Goal: Information Seeking & Learning: Learn about a topic

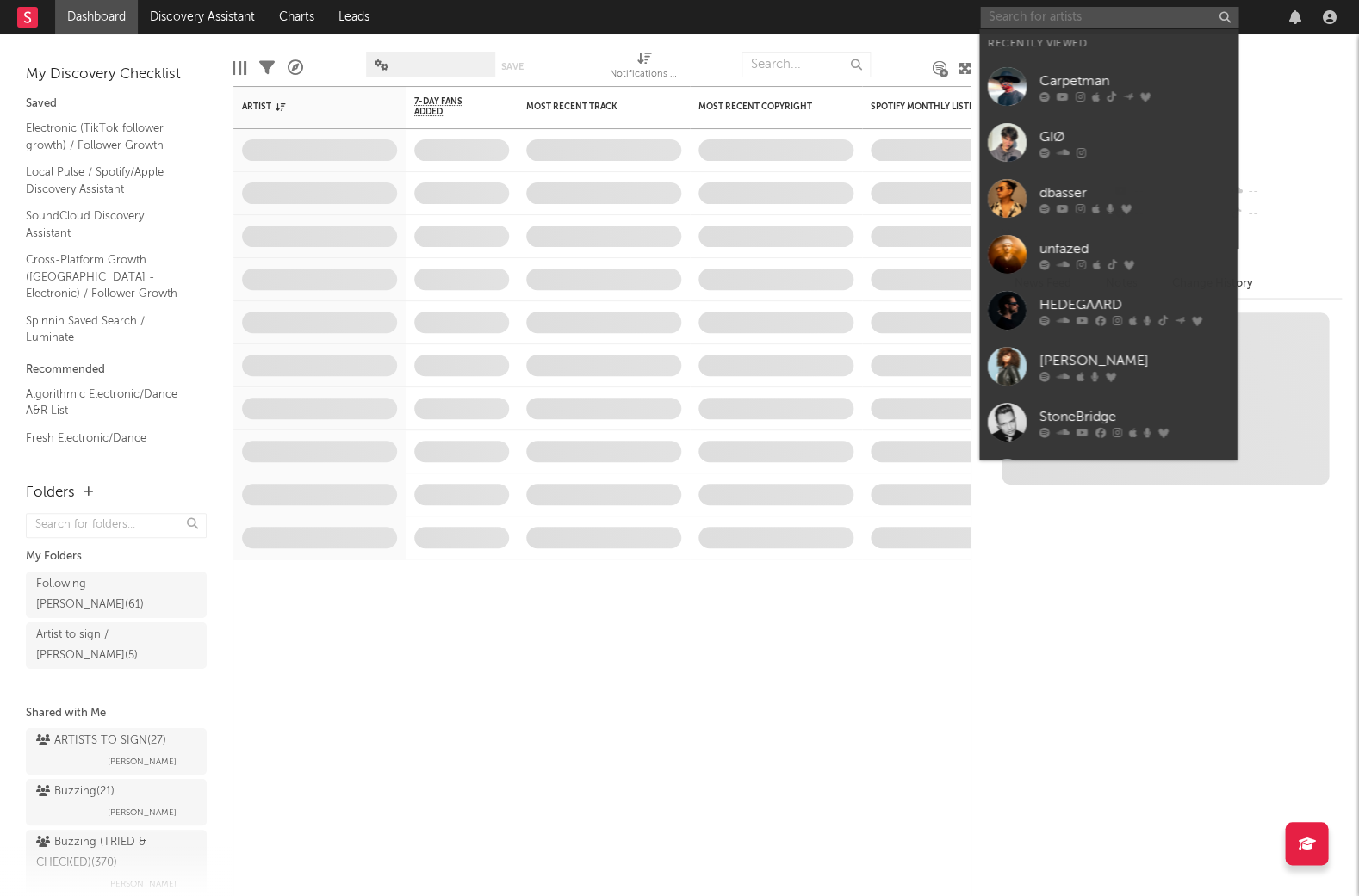
click at [1082, 18] on input "text" at bounding box center [1109, 17] width 258 height 21
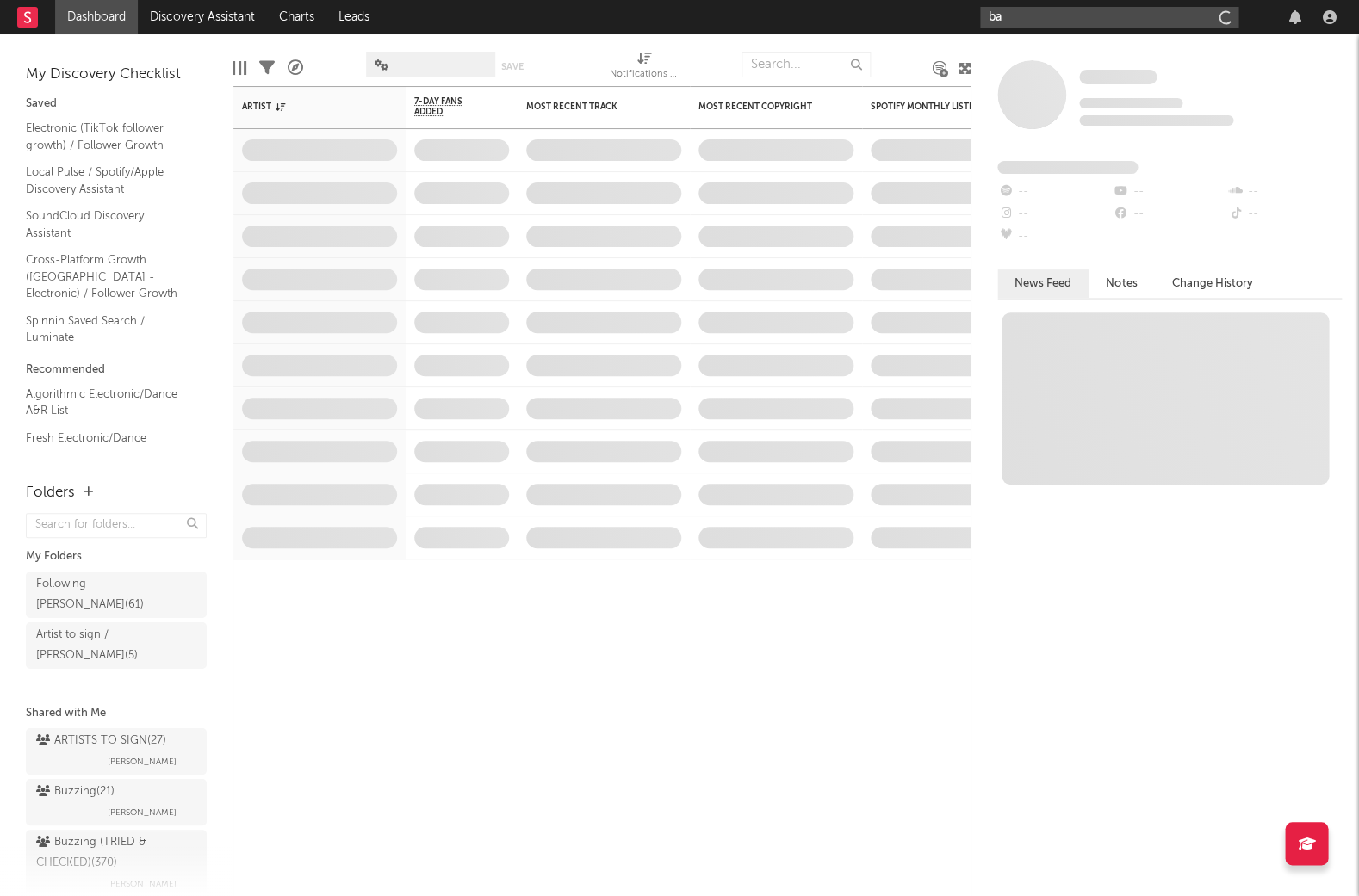
type input "b"
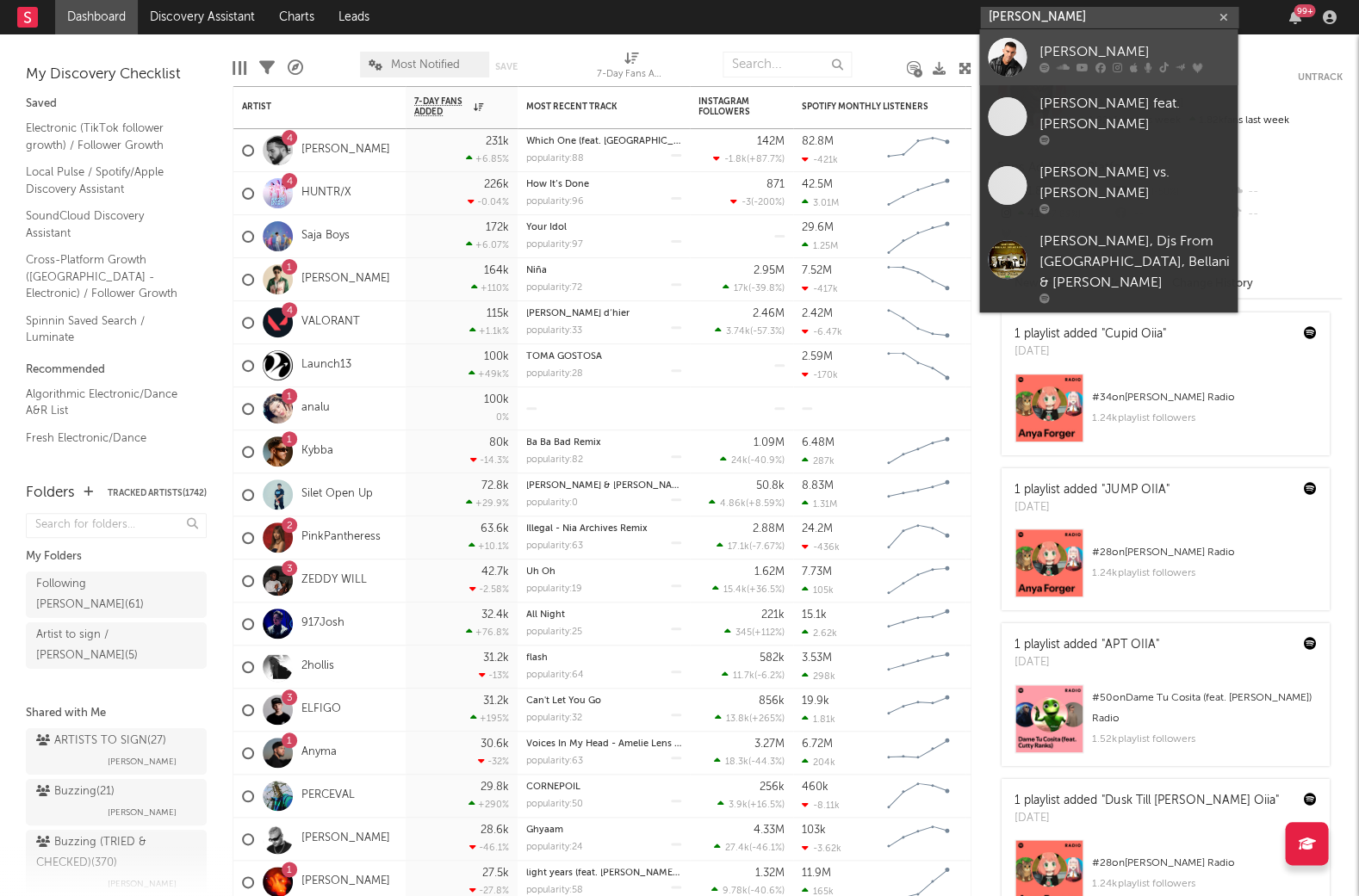
type input "gabry ponte"
click at [1108, 51] on div "[PERSON_NAME]" at bounding box center [1134, 52] width 190 height 20
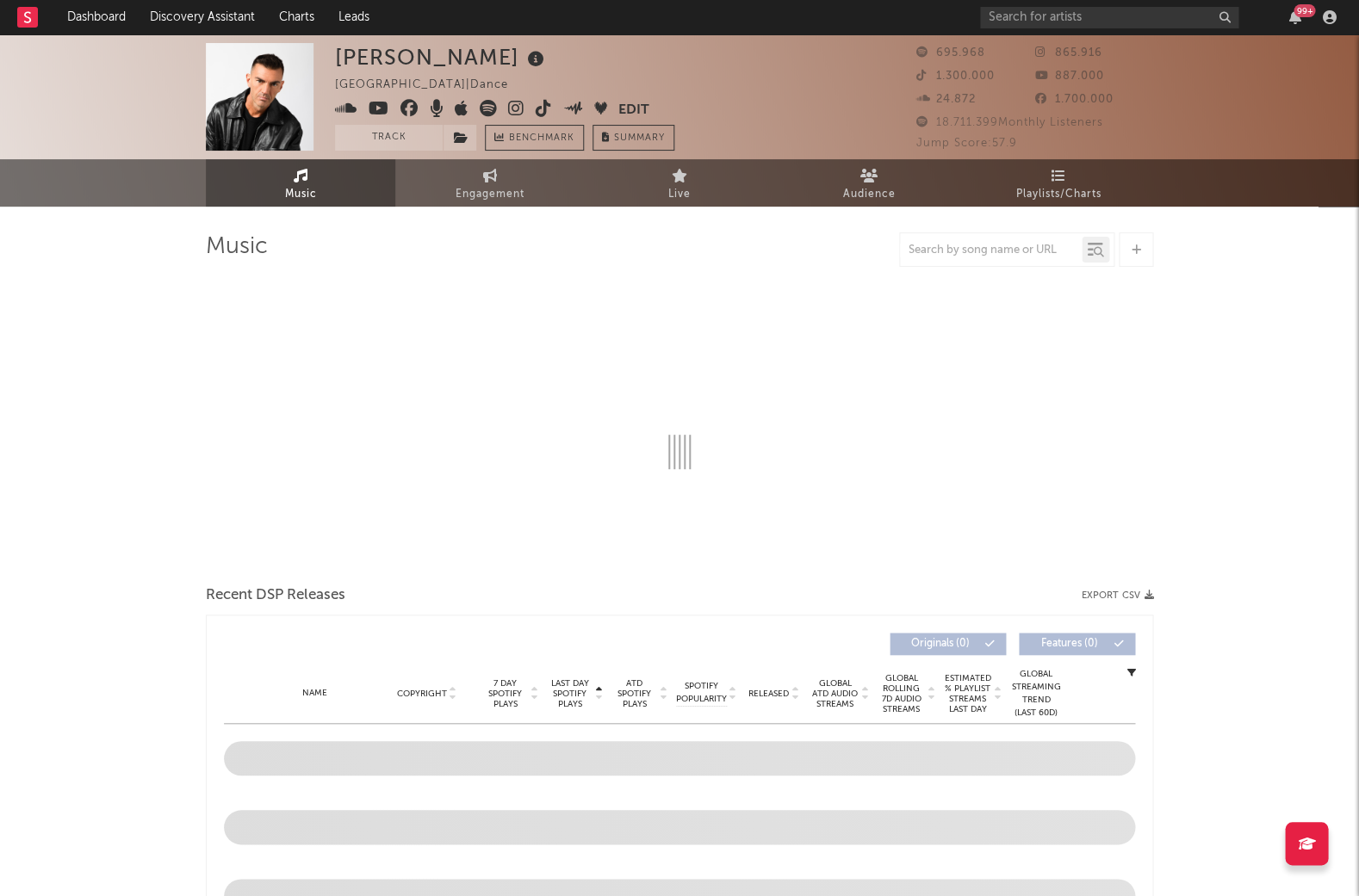
select select "6m"
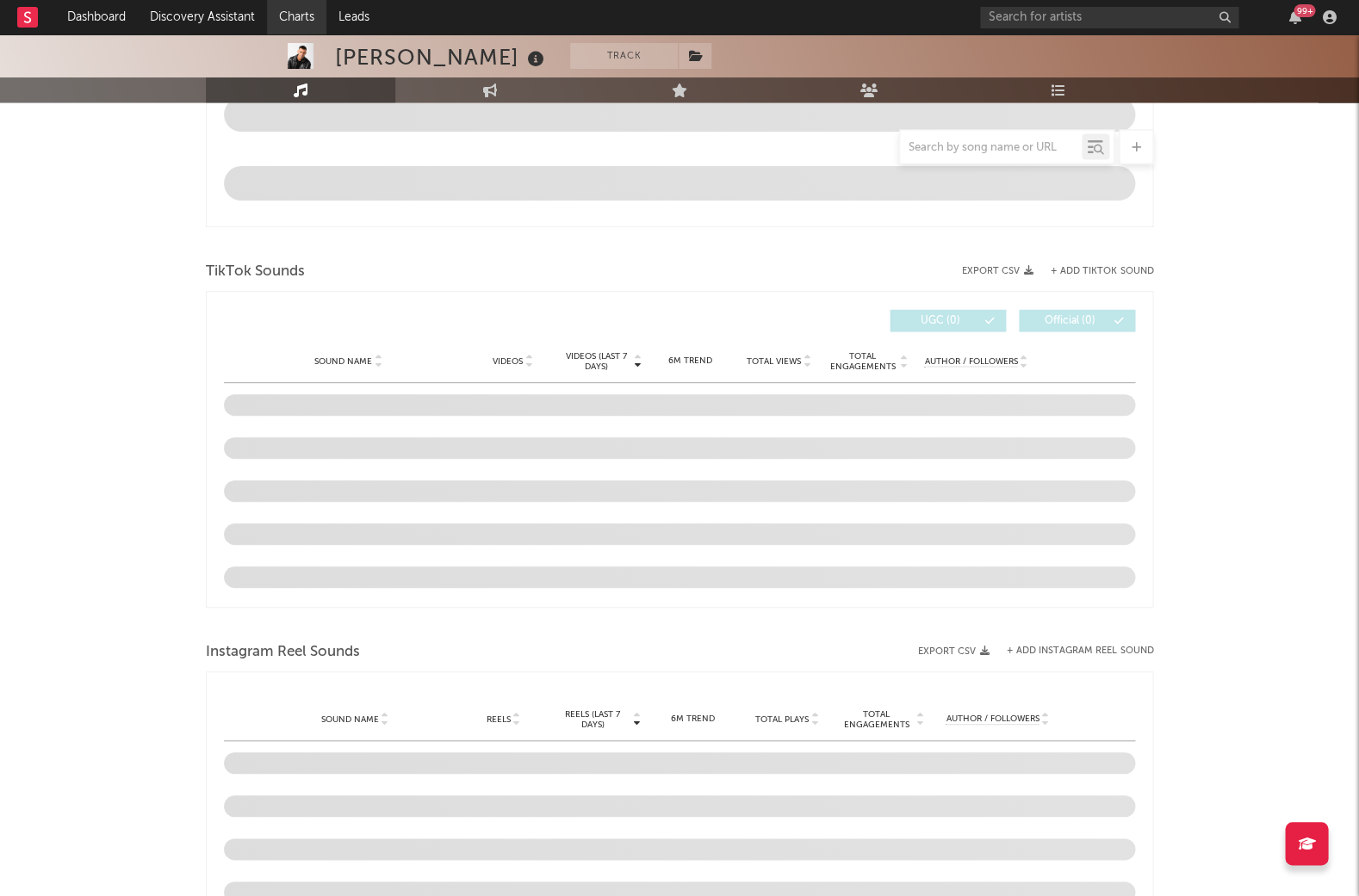
scroll to position [990, 0]
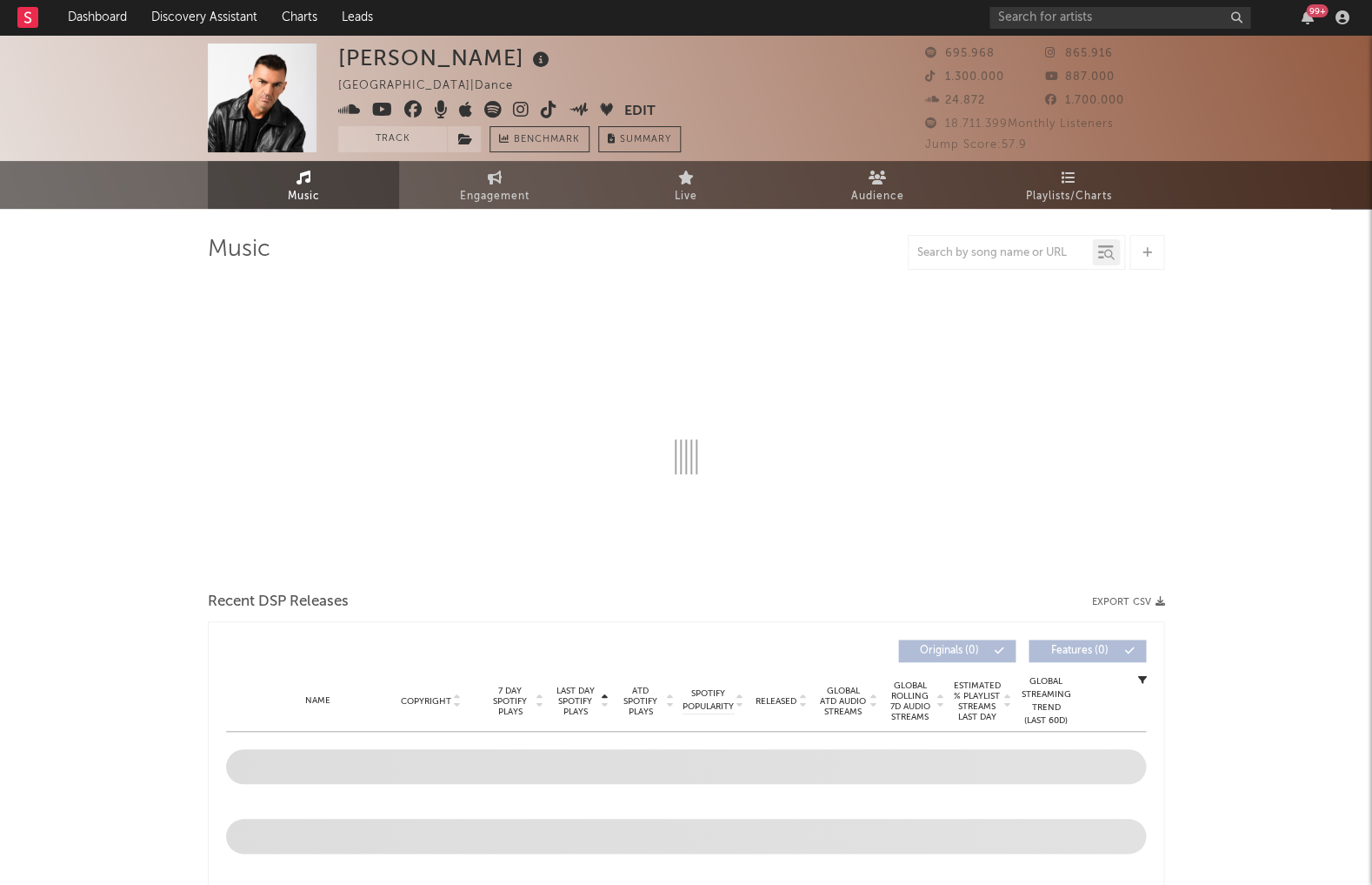
select select "6m"
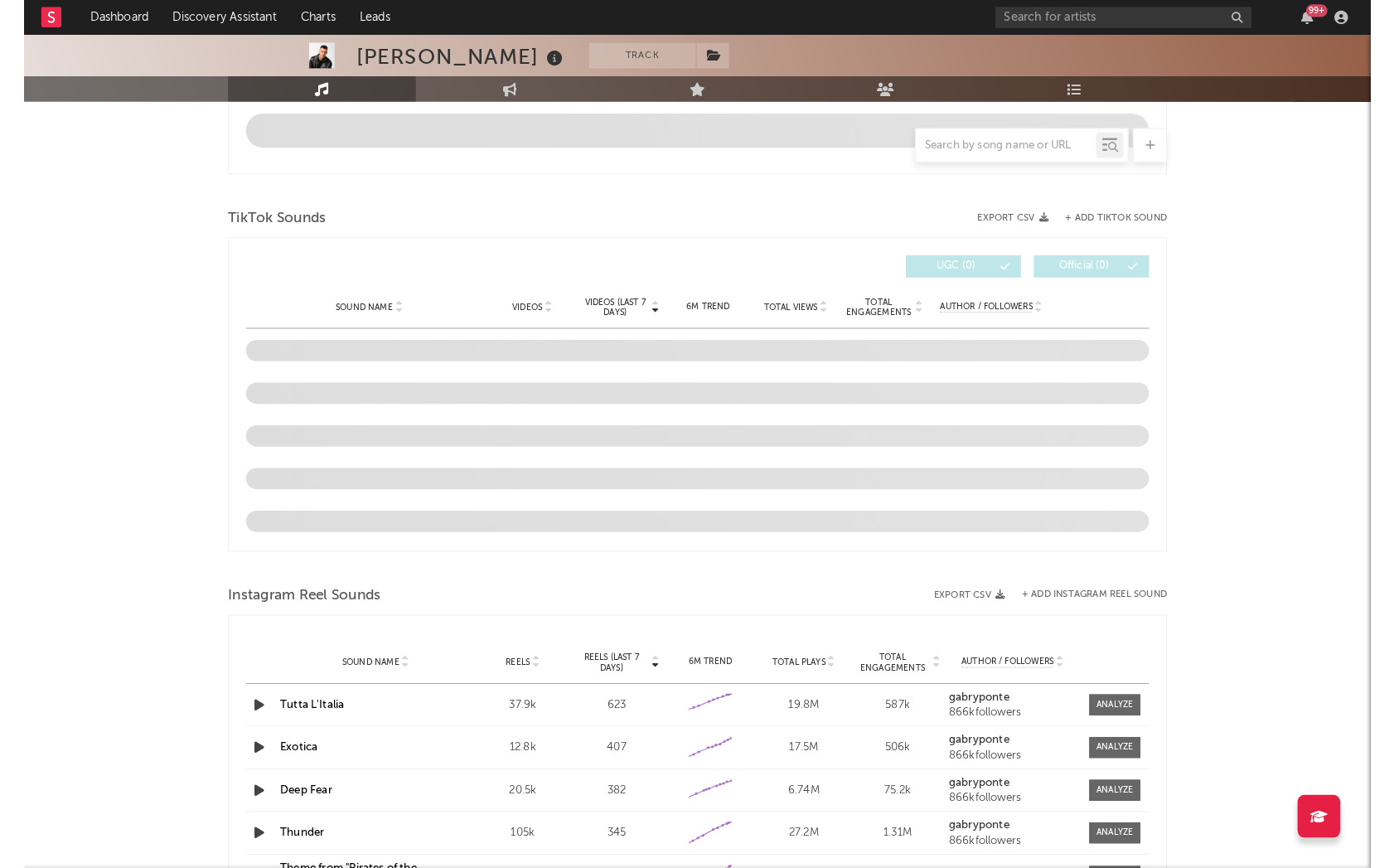
scroll to position [1000, 0]
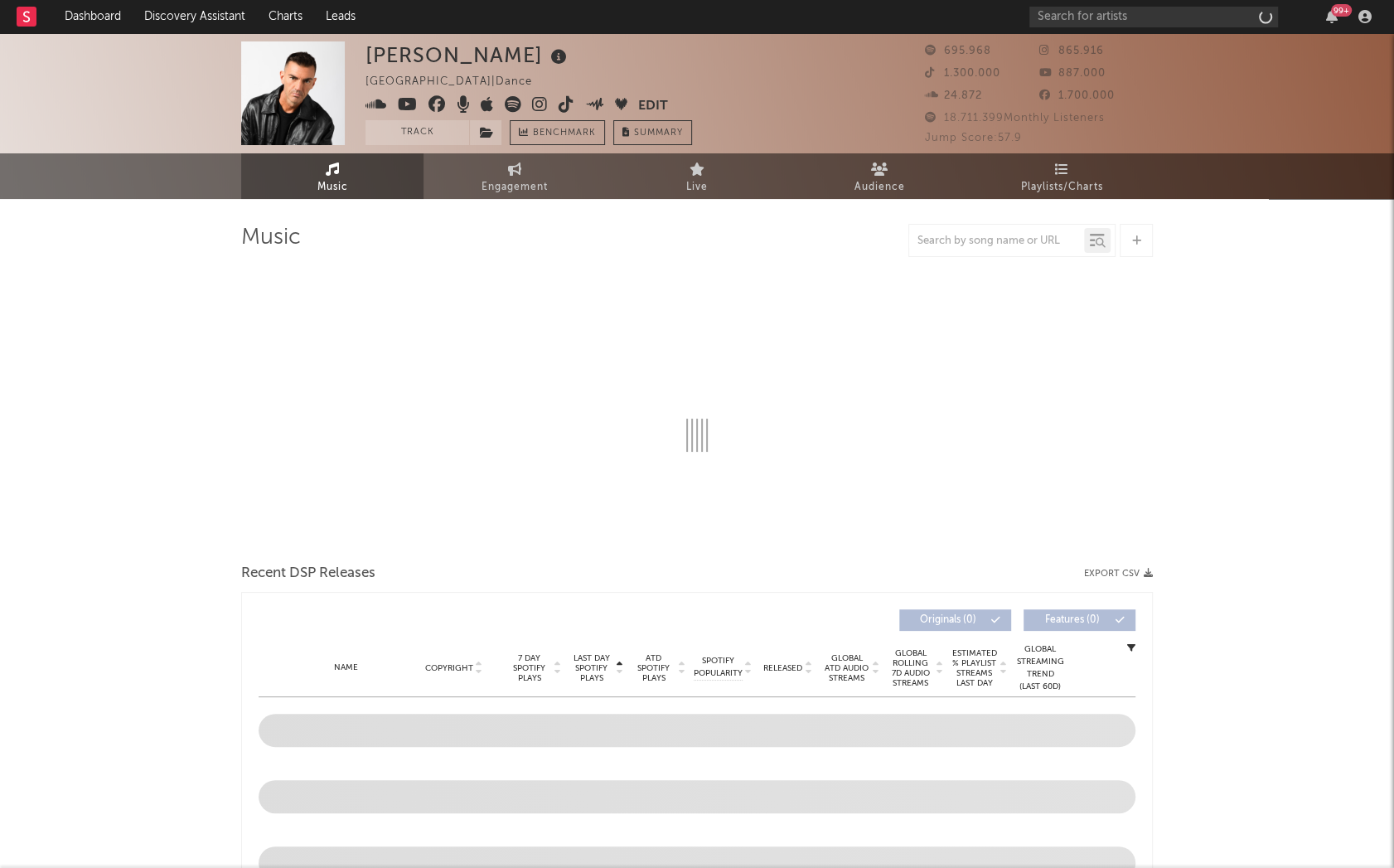
select select "6m"
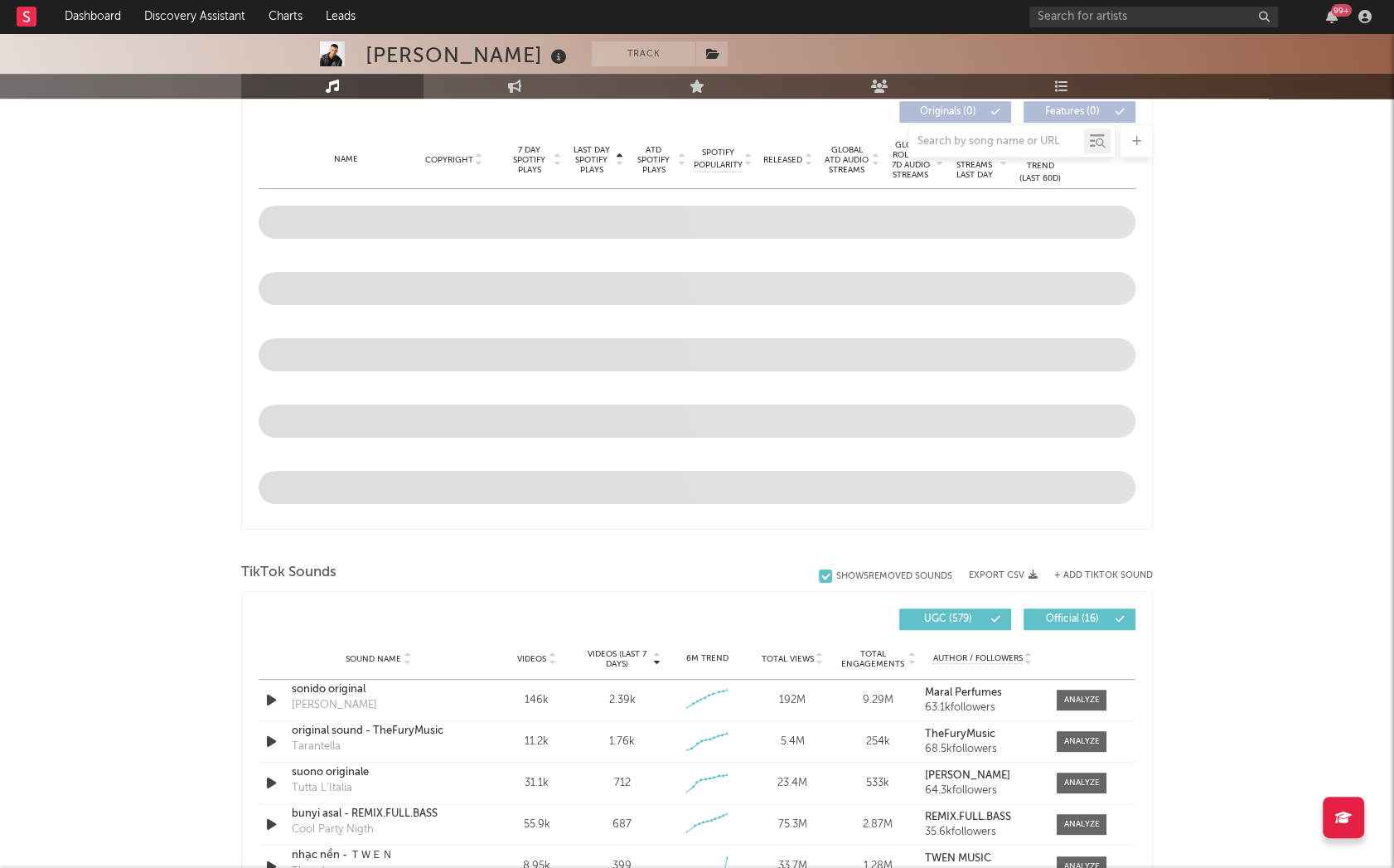
scroll to position [846, 0]
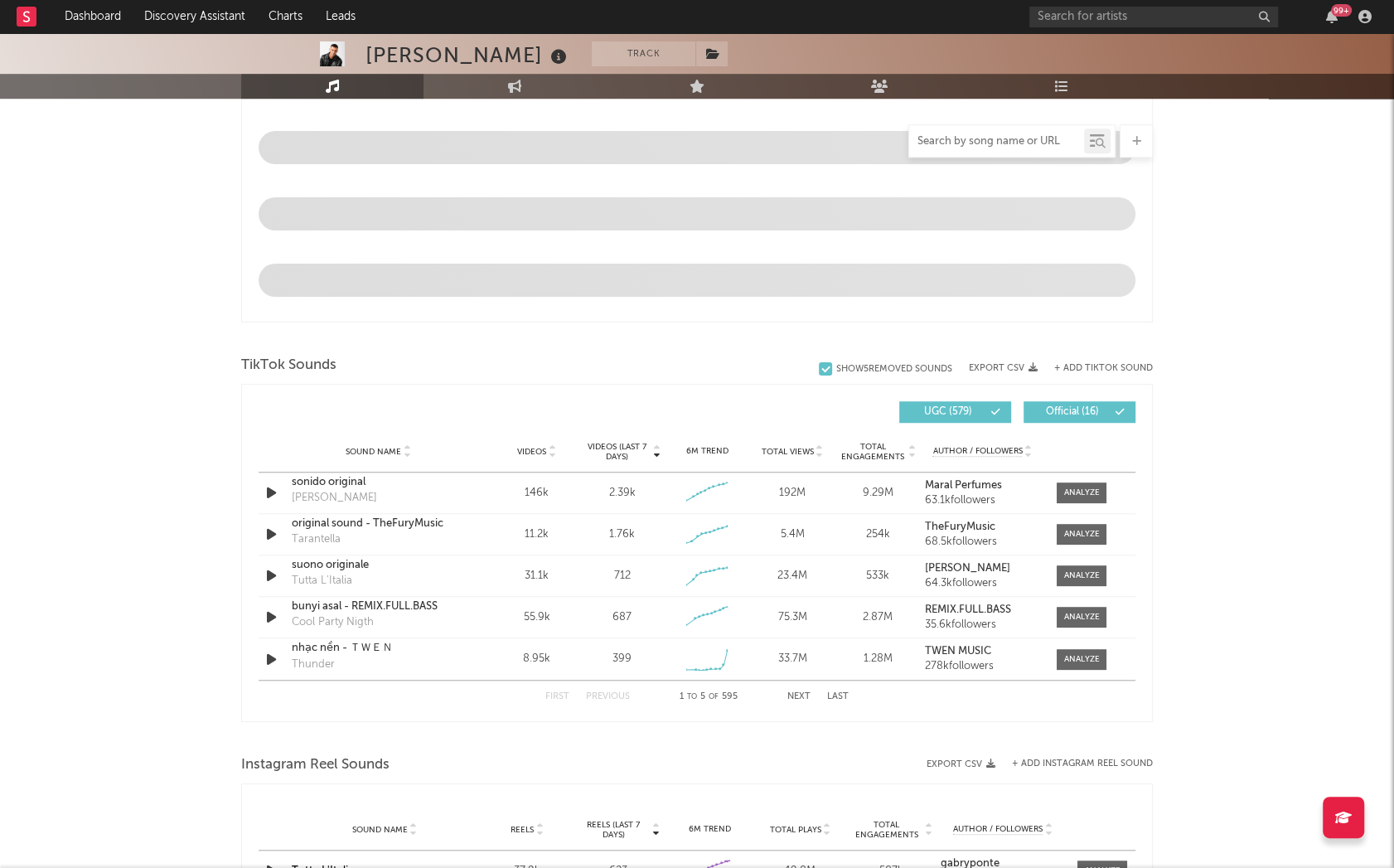
click at [949, 143] on input "text" at bounding box center [996, 142] width 175 height 13
type input "thunder"
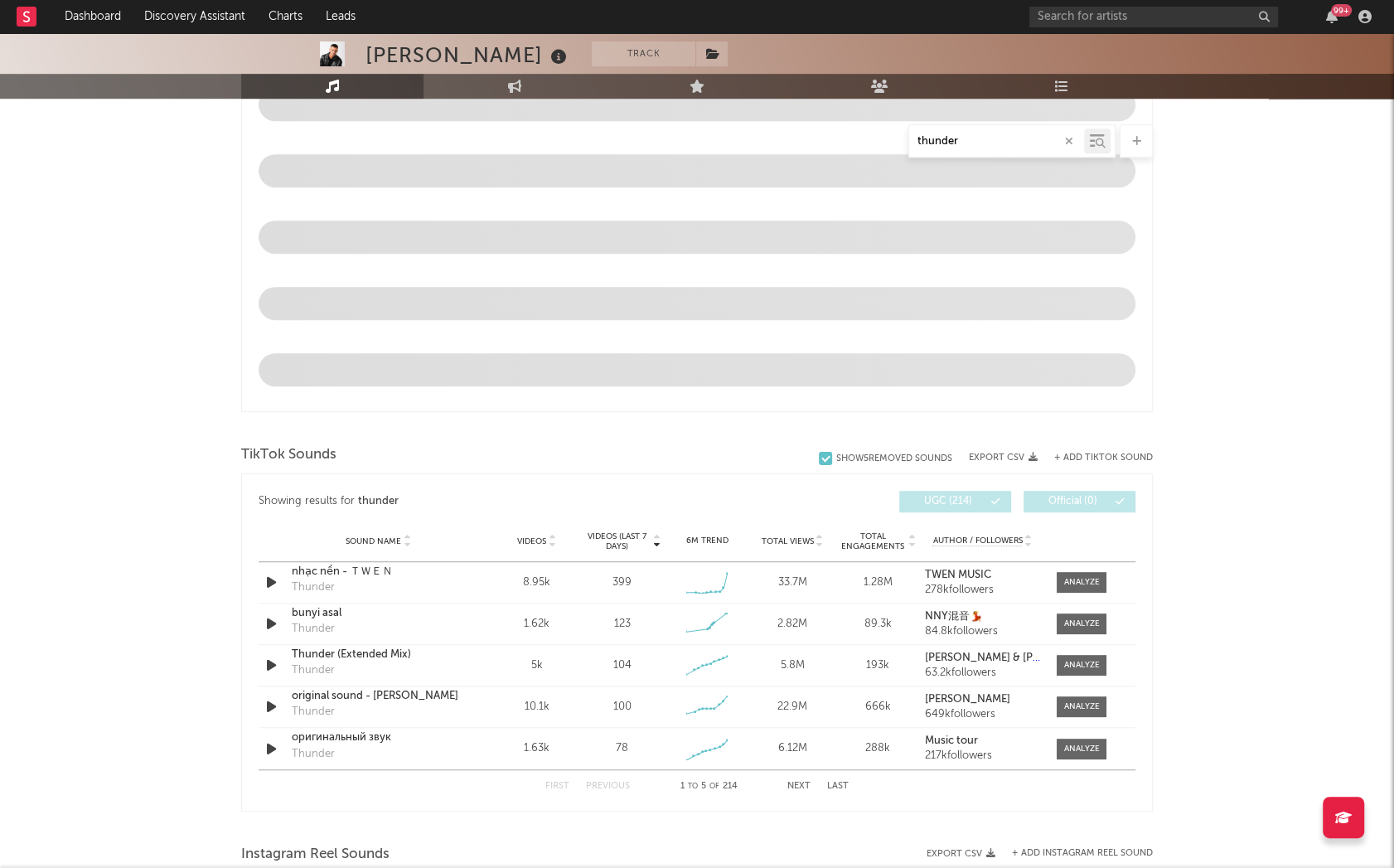
scroll to position [676, 0]
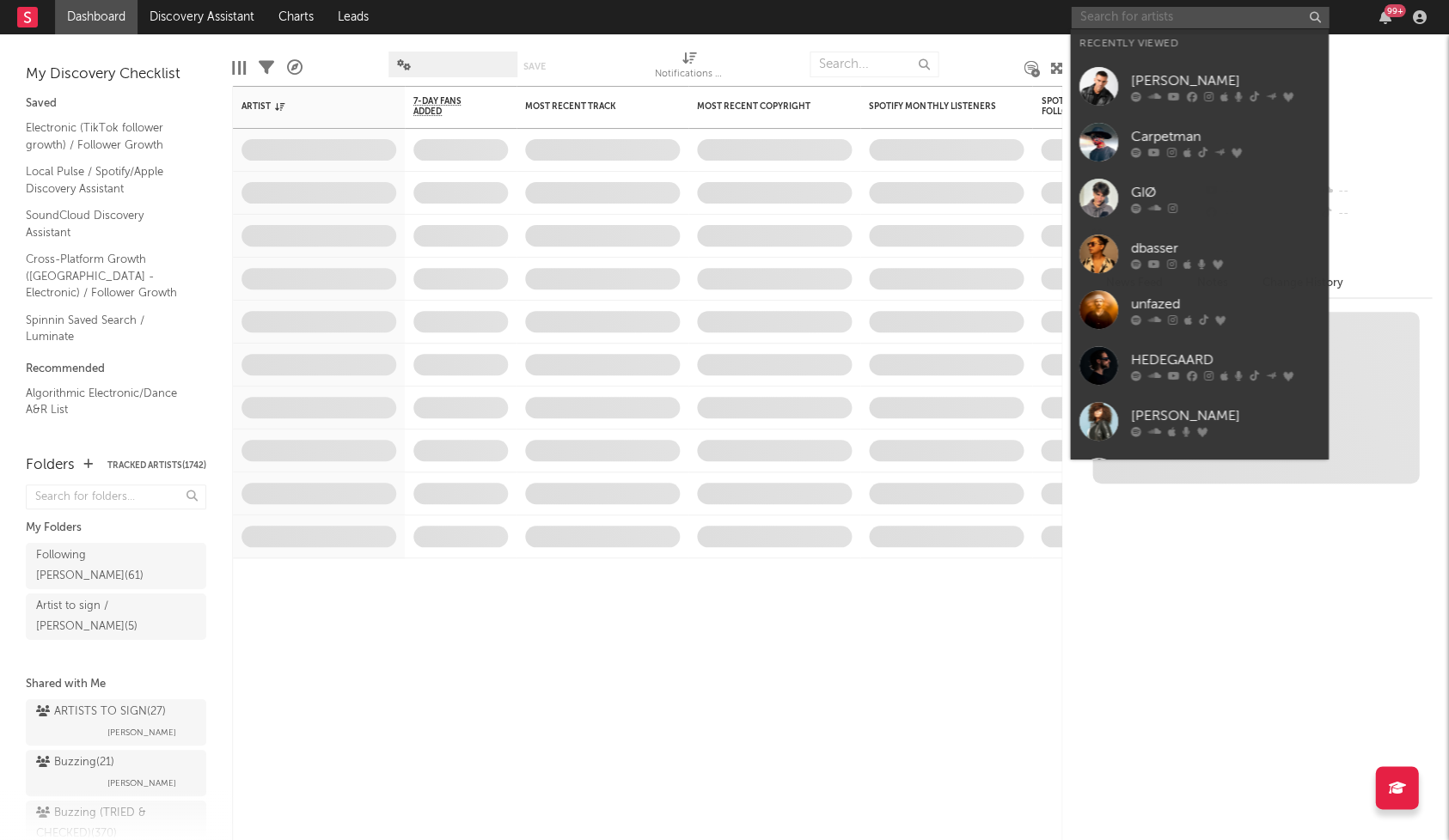
click at [1137, 20] on input "text" at bounding box center [1199, 17] width 258 height 21
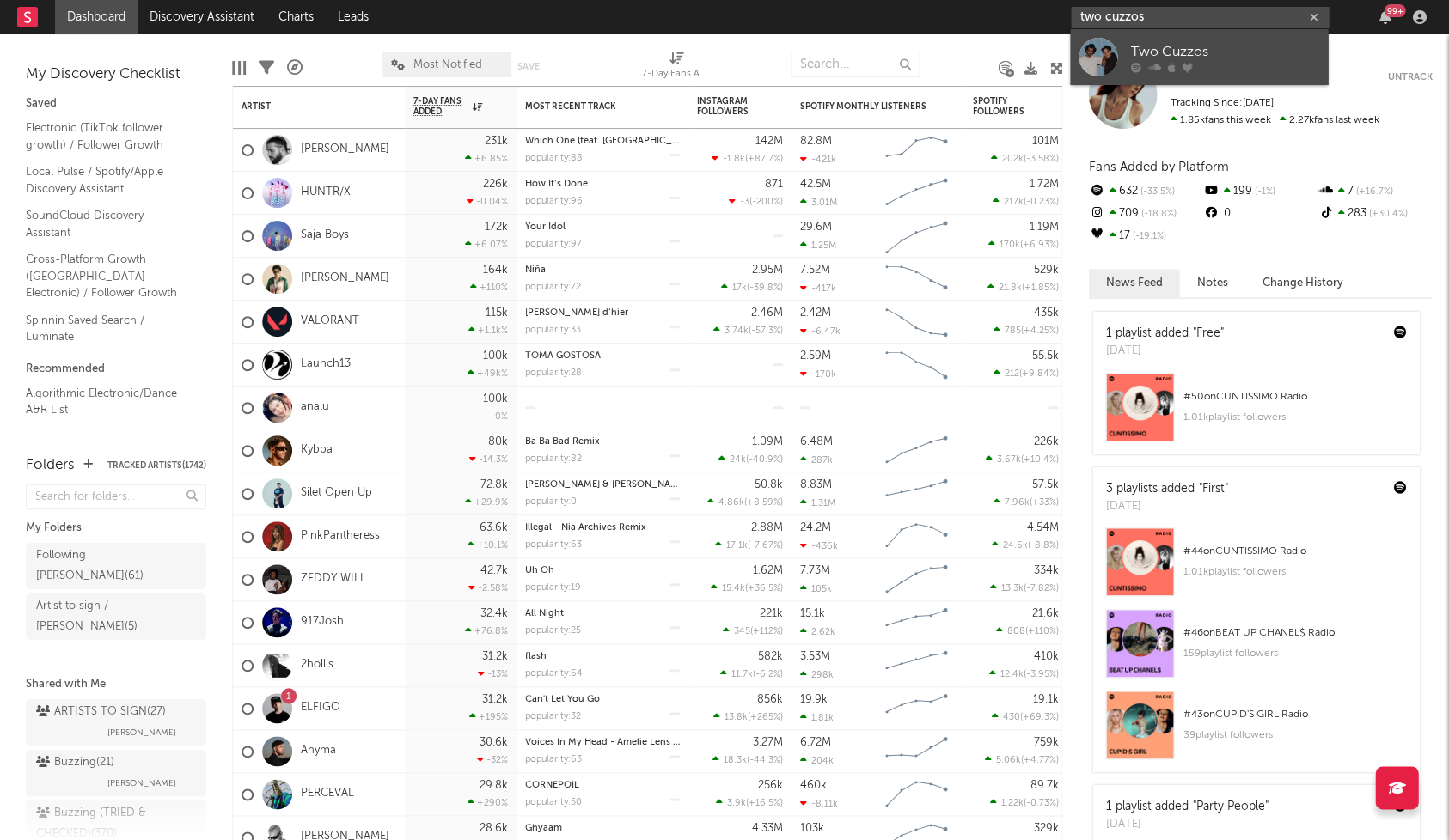
type input "two cuzzos"
click at [1196, 57] on div "Two Cuzzos" at bounding box center [1224, 52] width 189 height 20
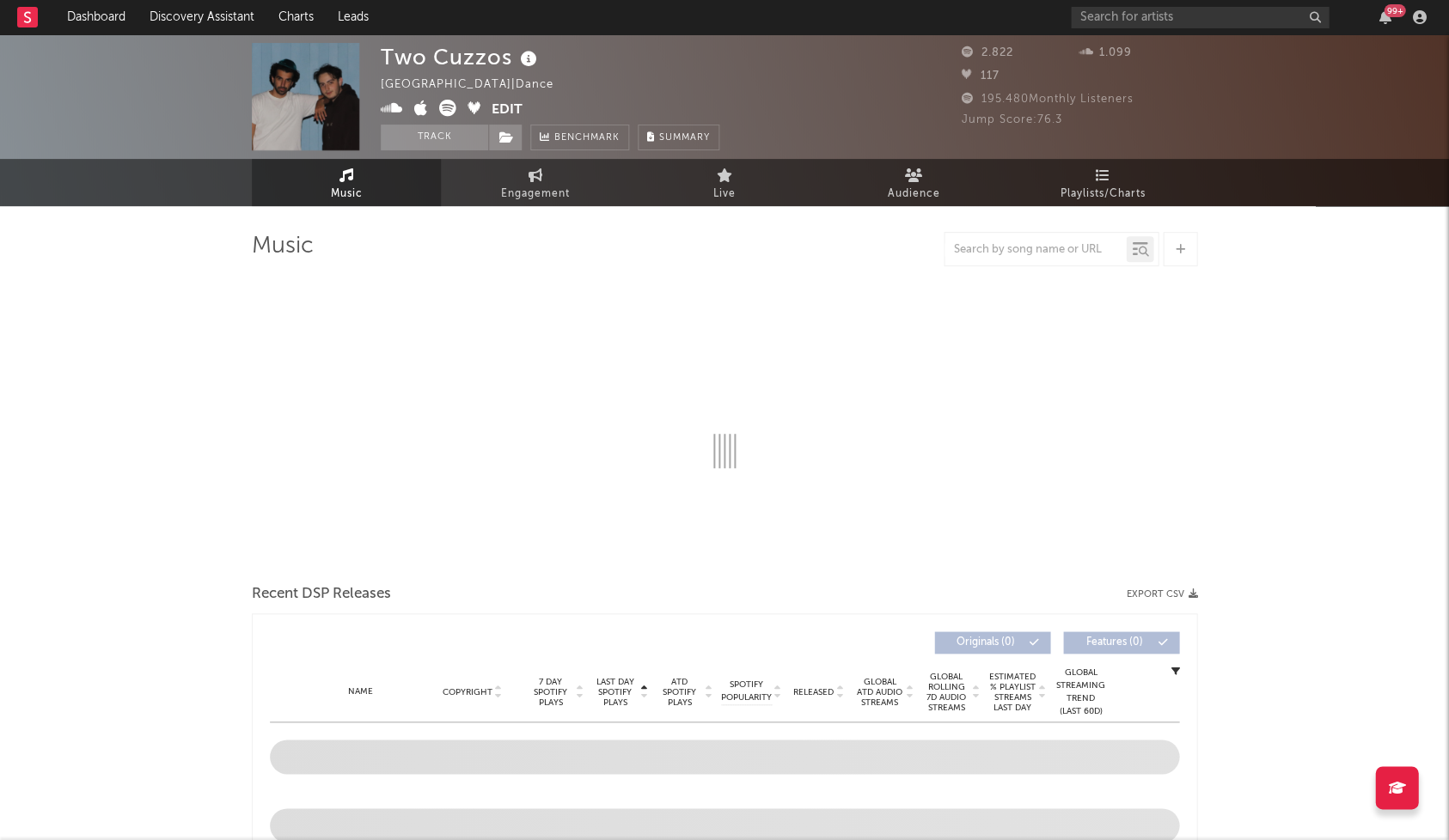
select select "6m"
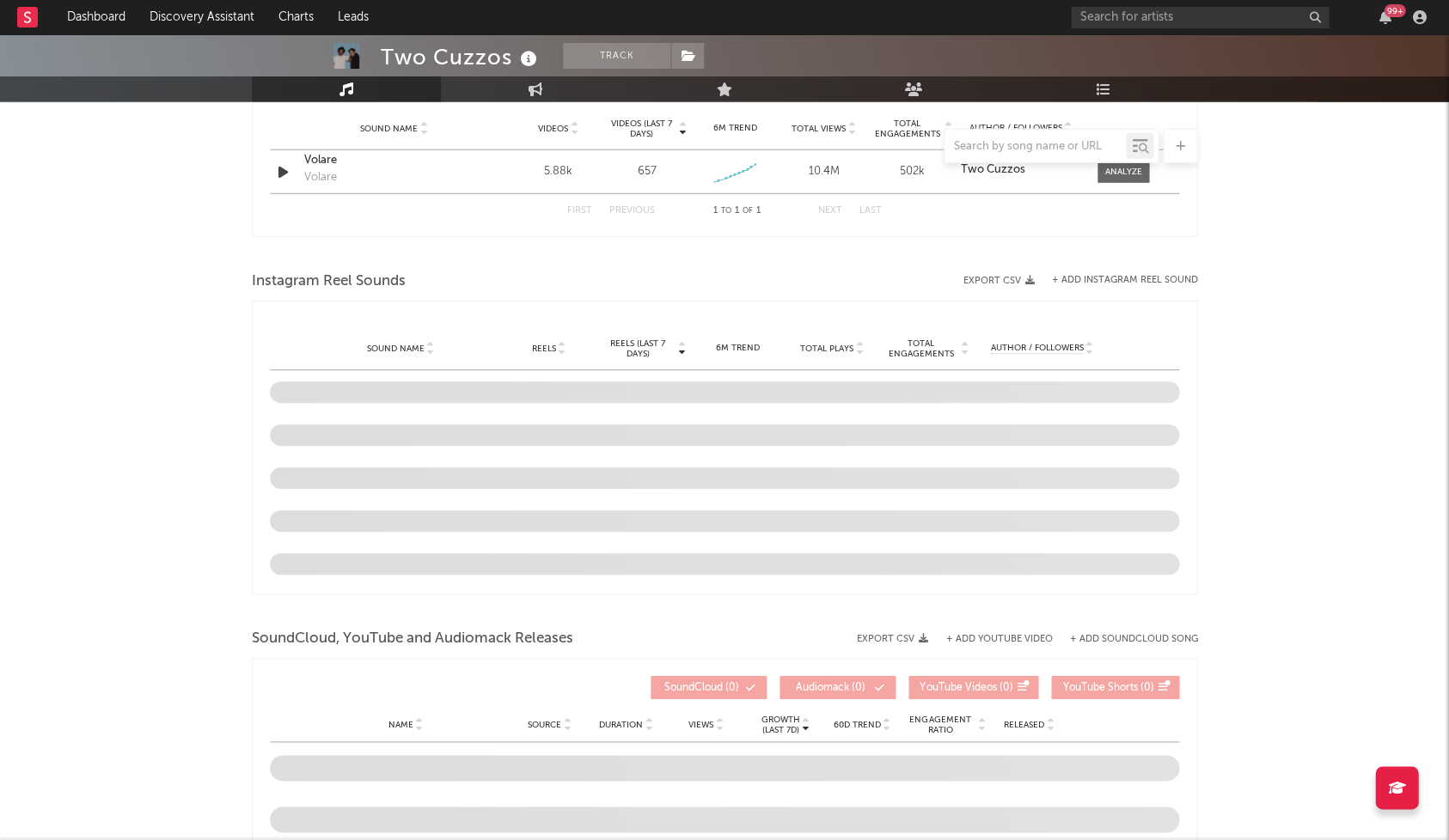
scroll to position [1252, 0]
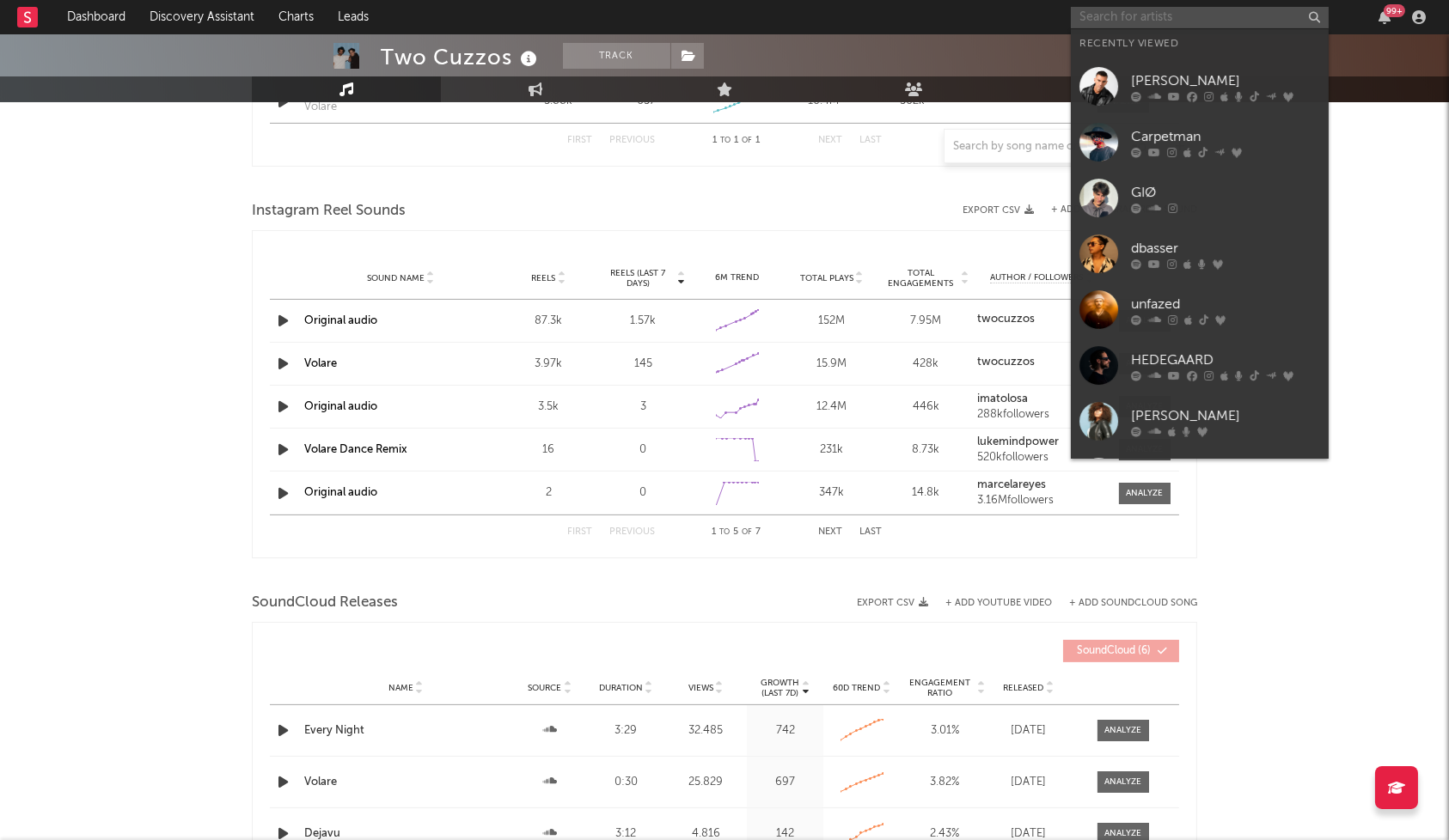
click at [1208, 21] on input "text" at bounding box center [1199, 17] width 258 height 21
paste input "XANAKIN SKYWOK"
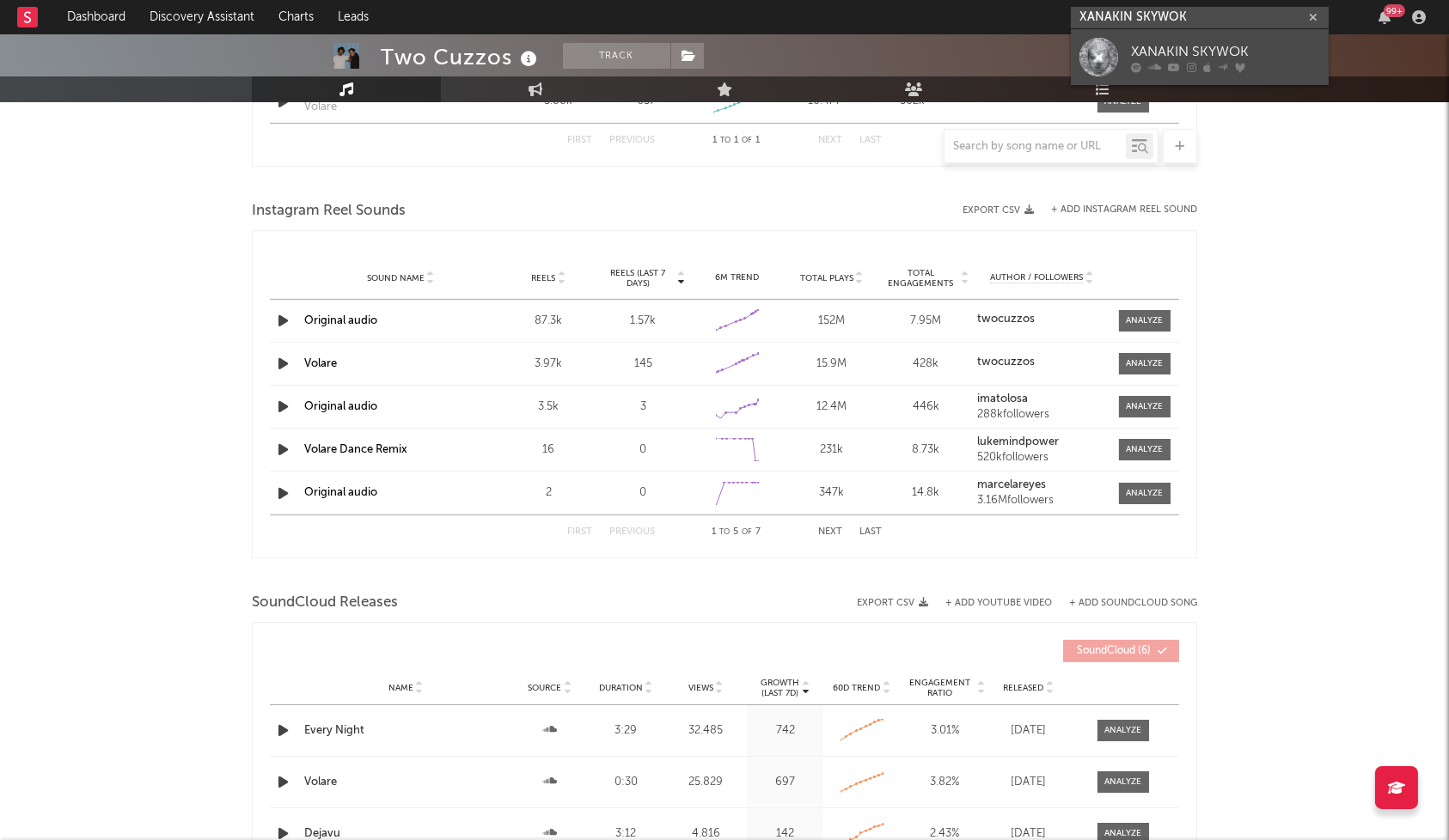
type input "XANAKIN SKYWOK"
click at [1187, 56] on div "XANAKIN SKYWOK" at bounding box center [1225, 52] width 189 height 20
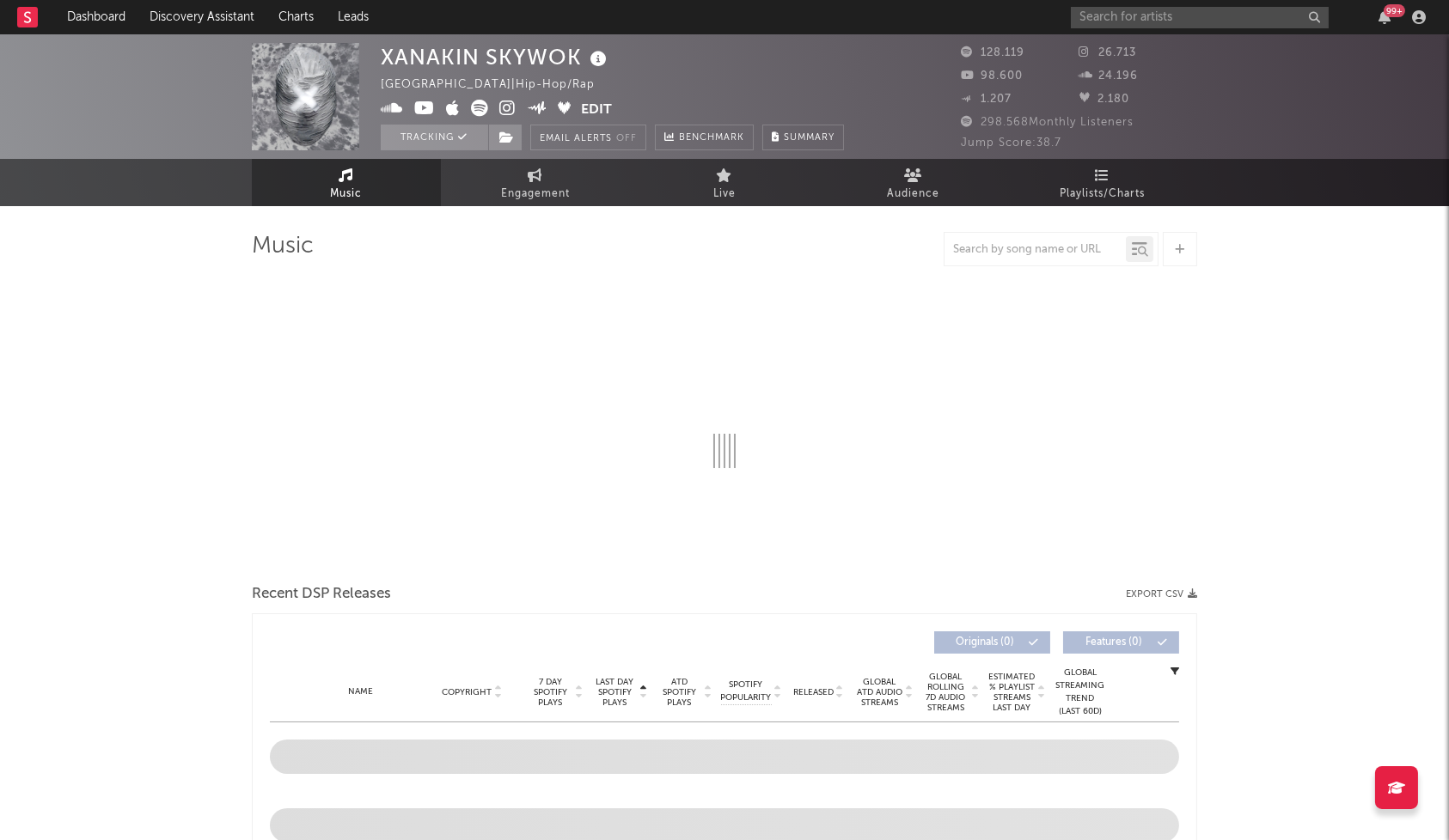
select select "6m"
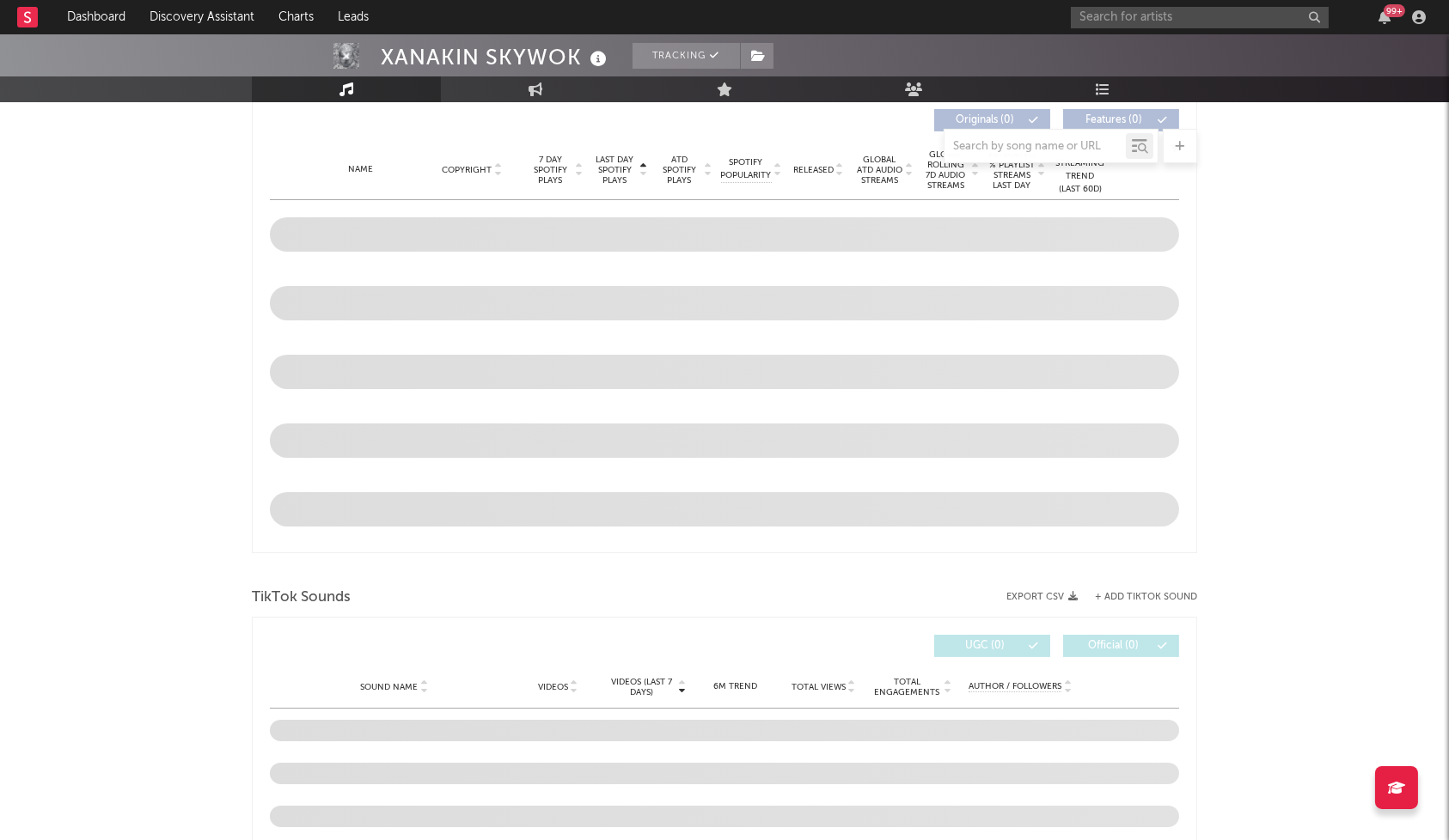
scroll to position [736, 0]
